Goal: Task Accomplishment & Management: Manage account settings

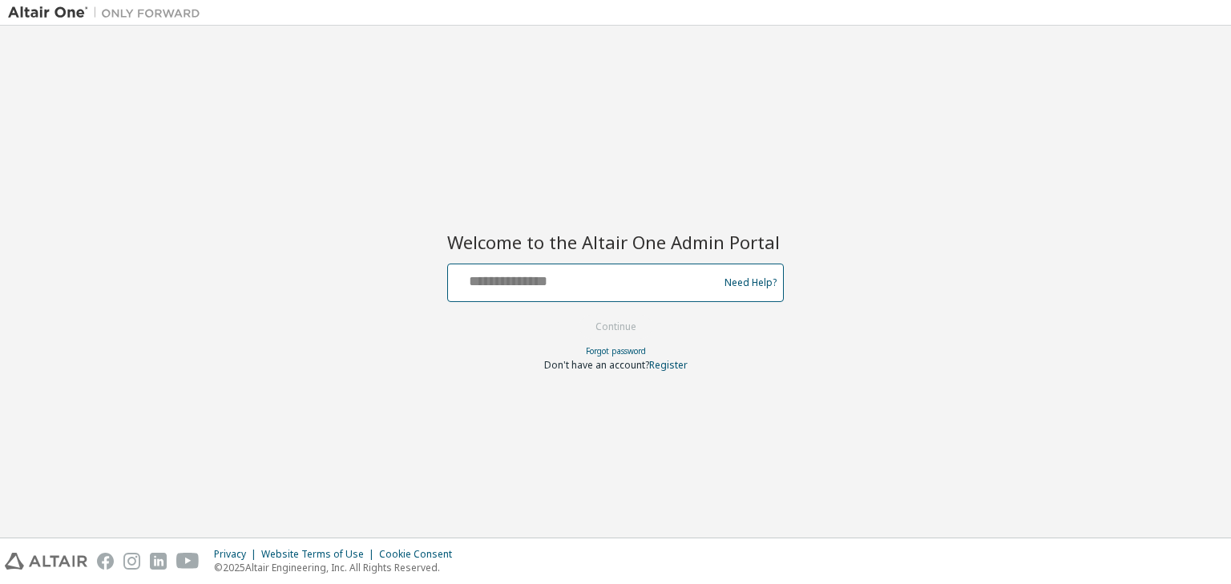
click at [538, 285] on input "text" at bounding box center [585, 279] width 262 height 23
type input "**********"
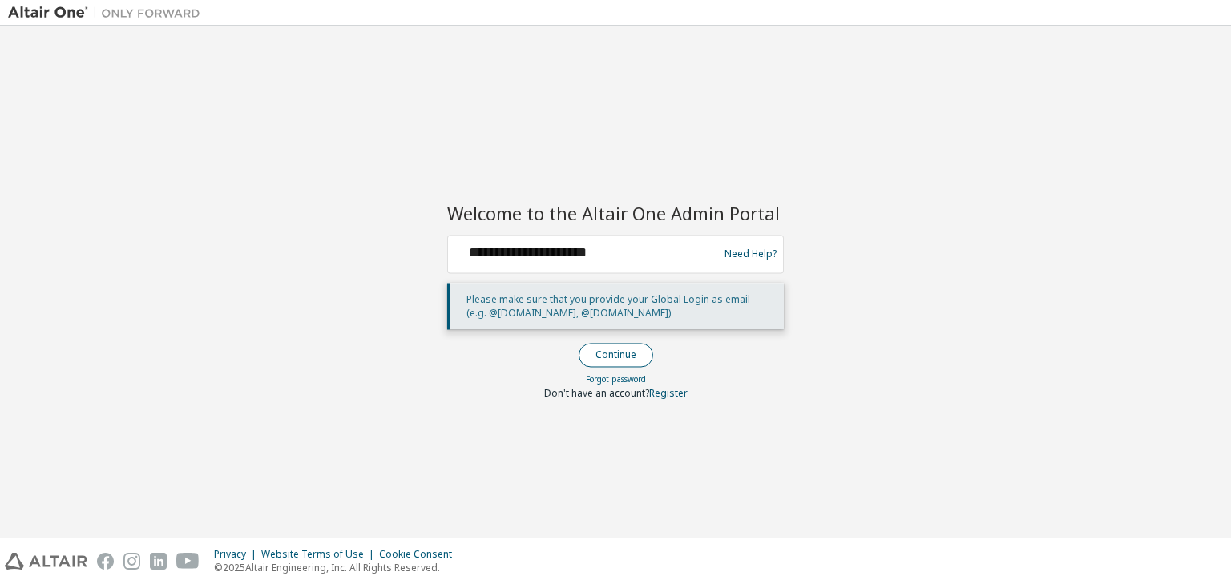
click at [618, 355] on button "Continue" at bounding box center [615, 355] width 75 height 24
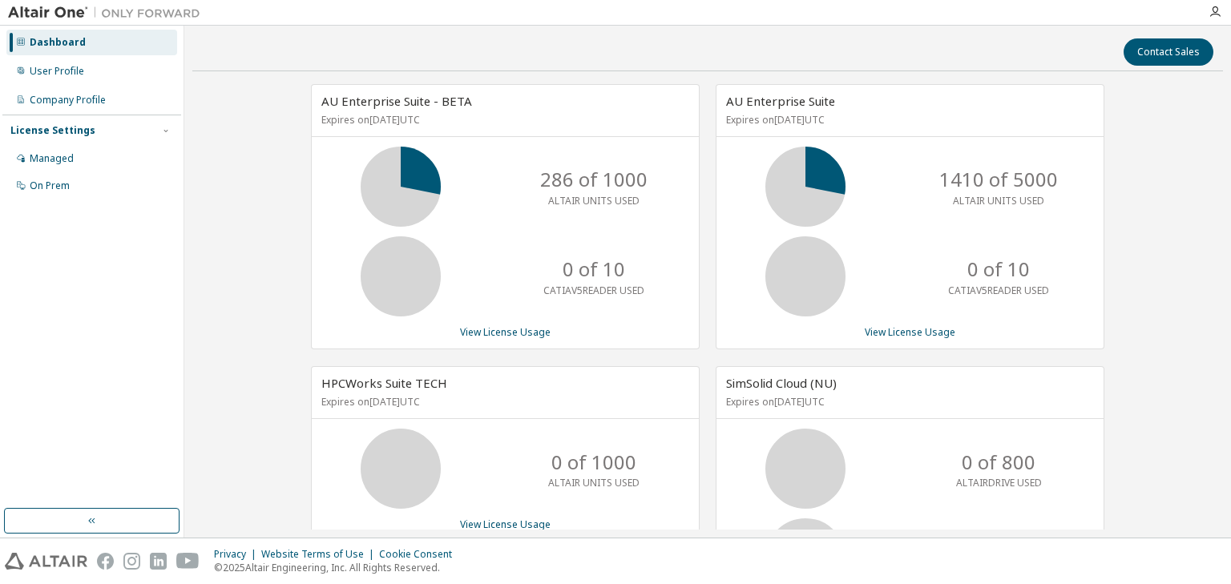
click at [38, 11] on img at bounding box center [108, 13] width 200 height 16
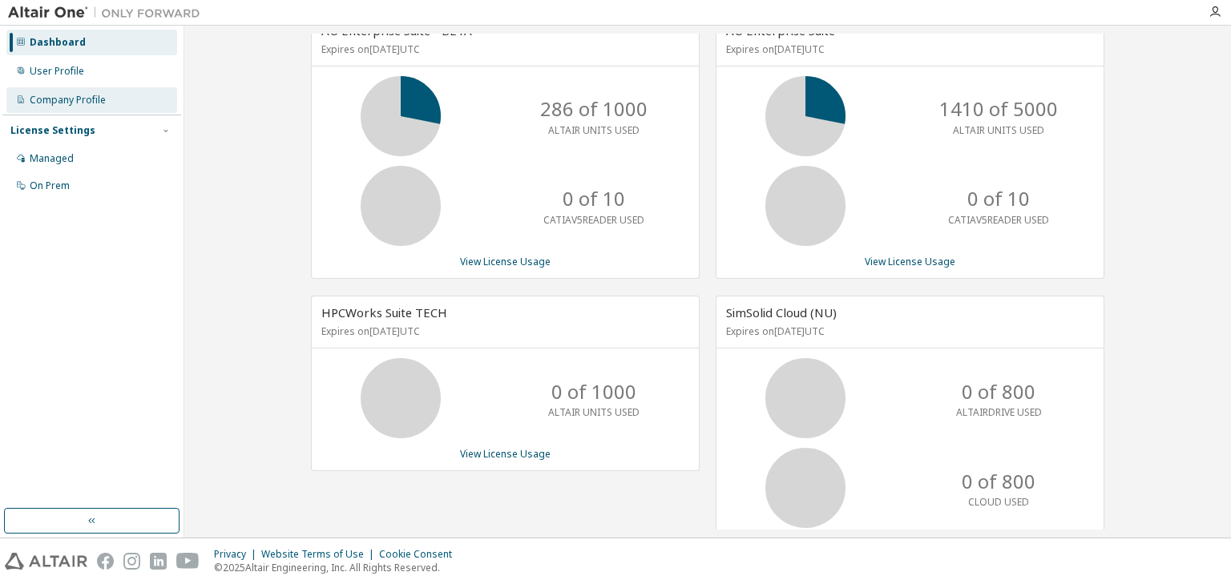
scroll to position [80, 0]
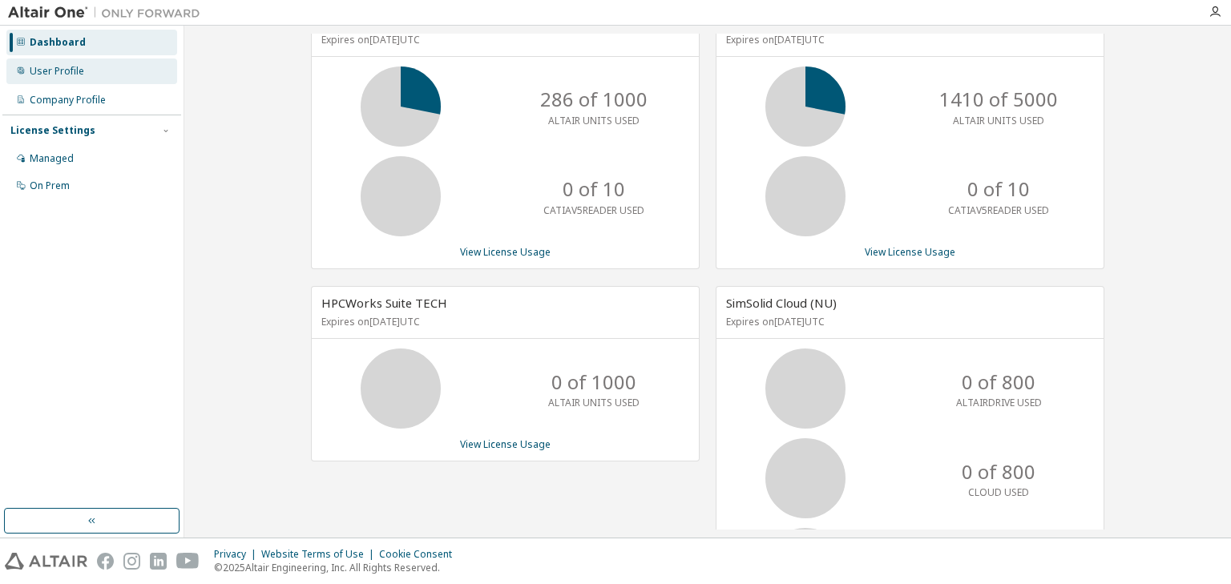
click at [36, 75] on div "User Profile" at bounding box center [57, 71] width 54 height 13
